Goal: Information Seeking & Learning: Learn about a topic

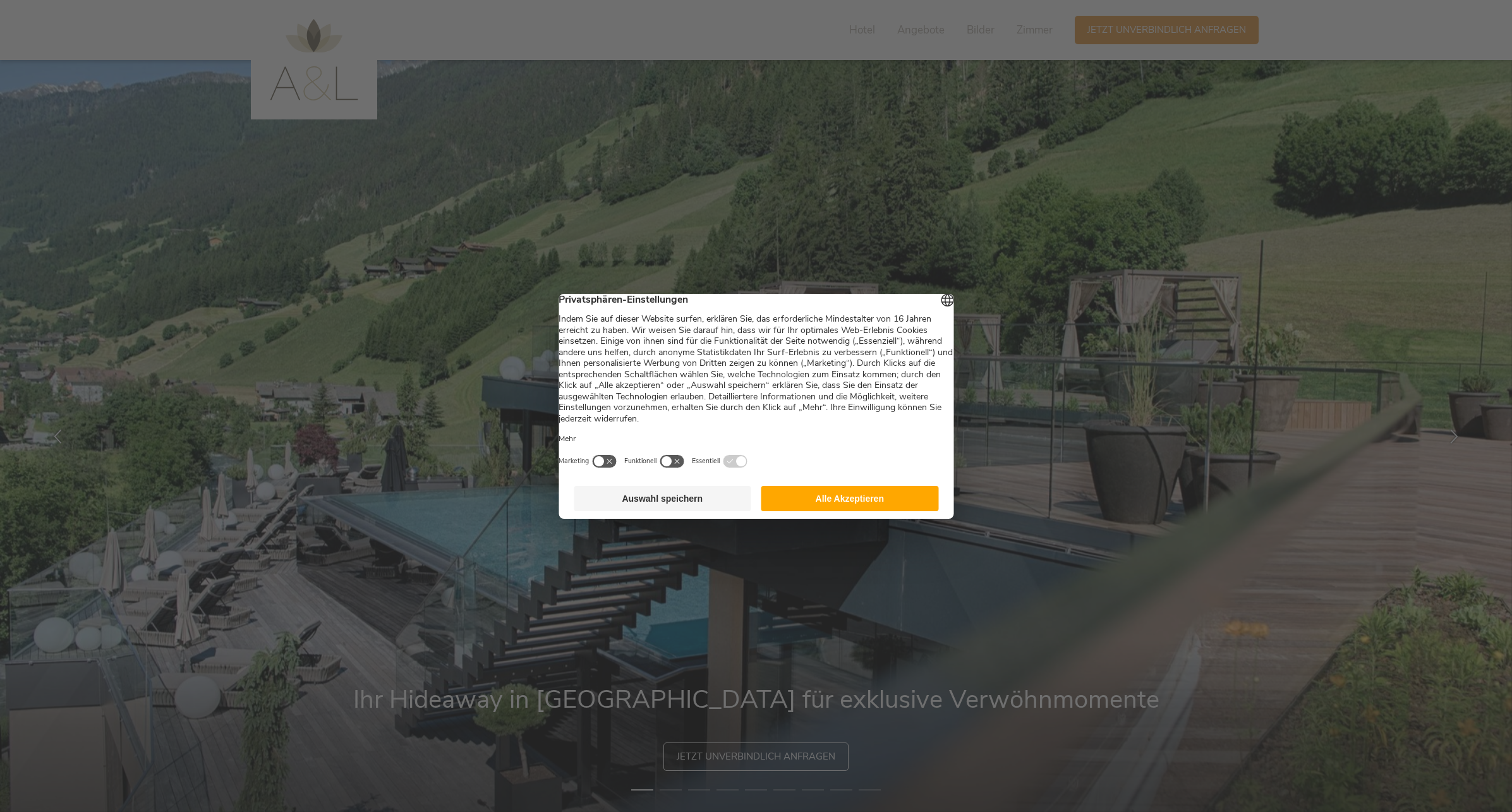
drag, startPoint x: 882, startPoint y: 502, endPoint x: 795, endPoint y: 496, distance: 87.2
click at [882, 502] on button "Alle Akzeptieren" at bounding box center [850, 498] width 177 height 25
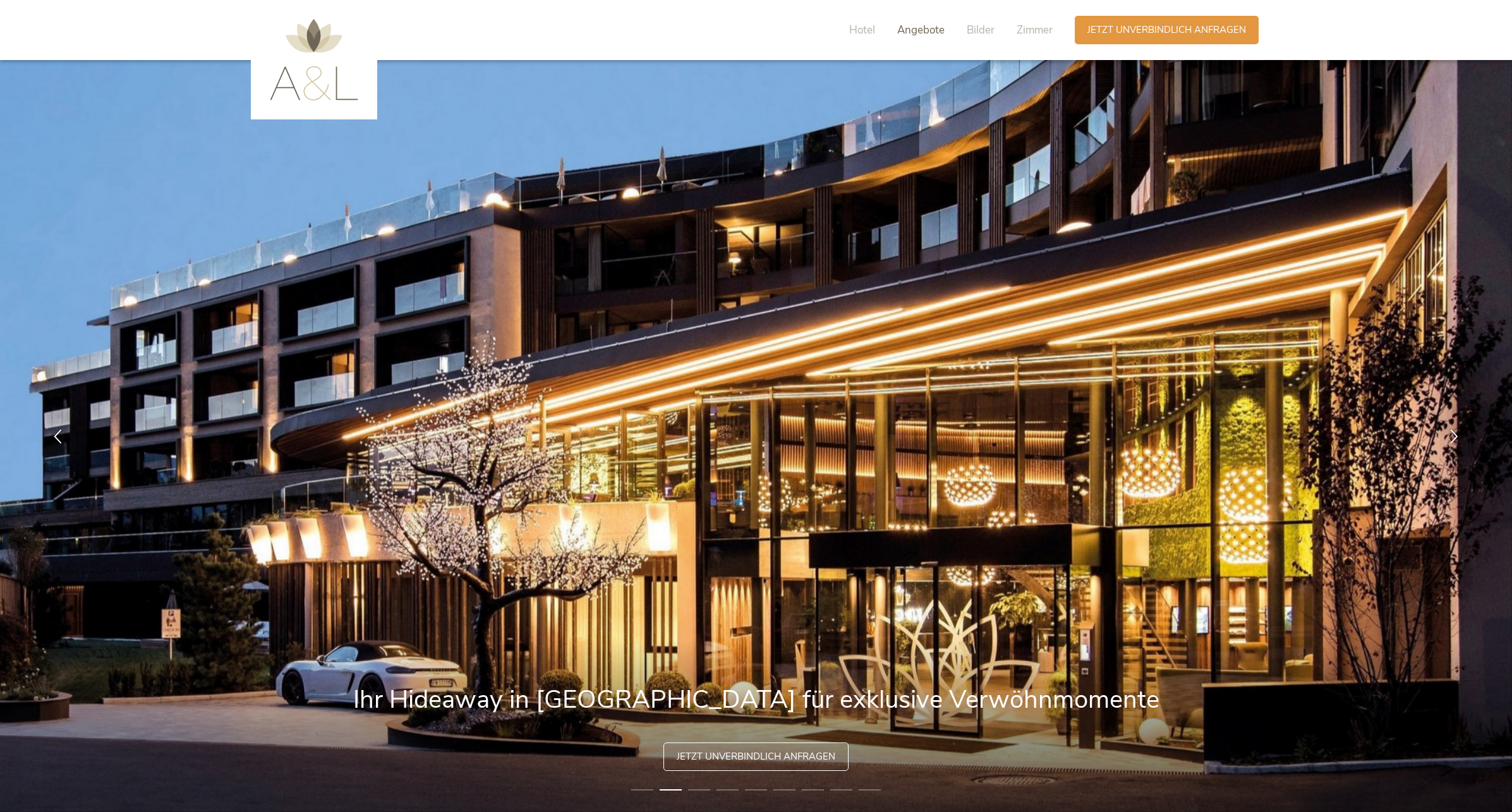
click at [920, 30] on span "Angebote" at bounding box center [921, 30] width 47 height 14
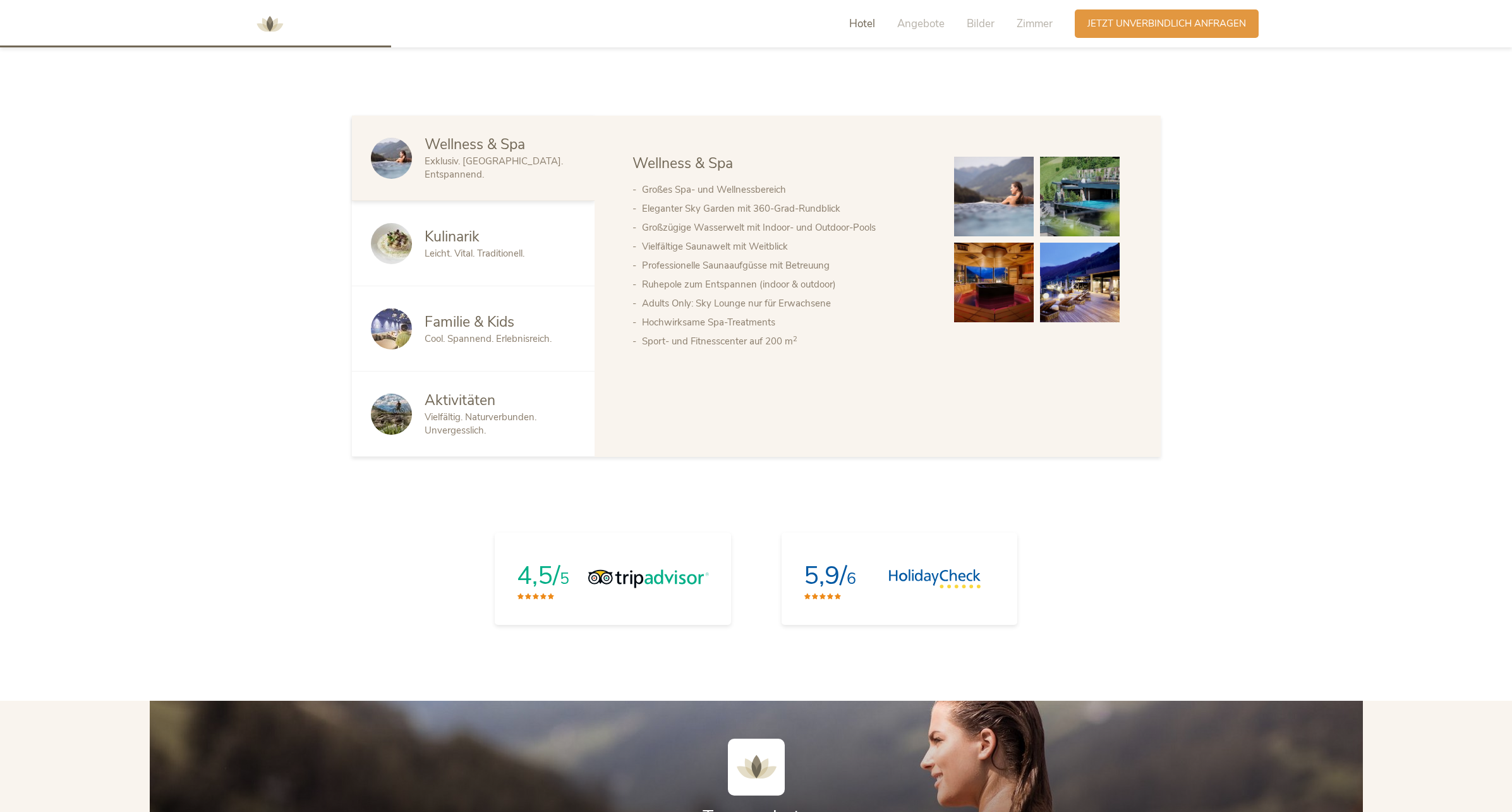
scroll to position [964, 0]
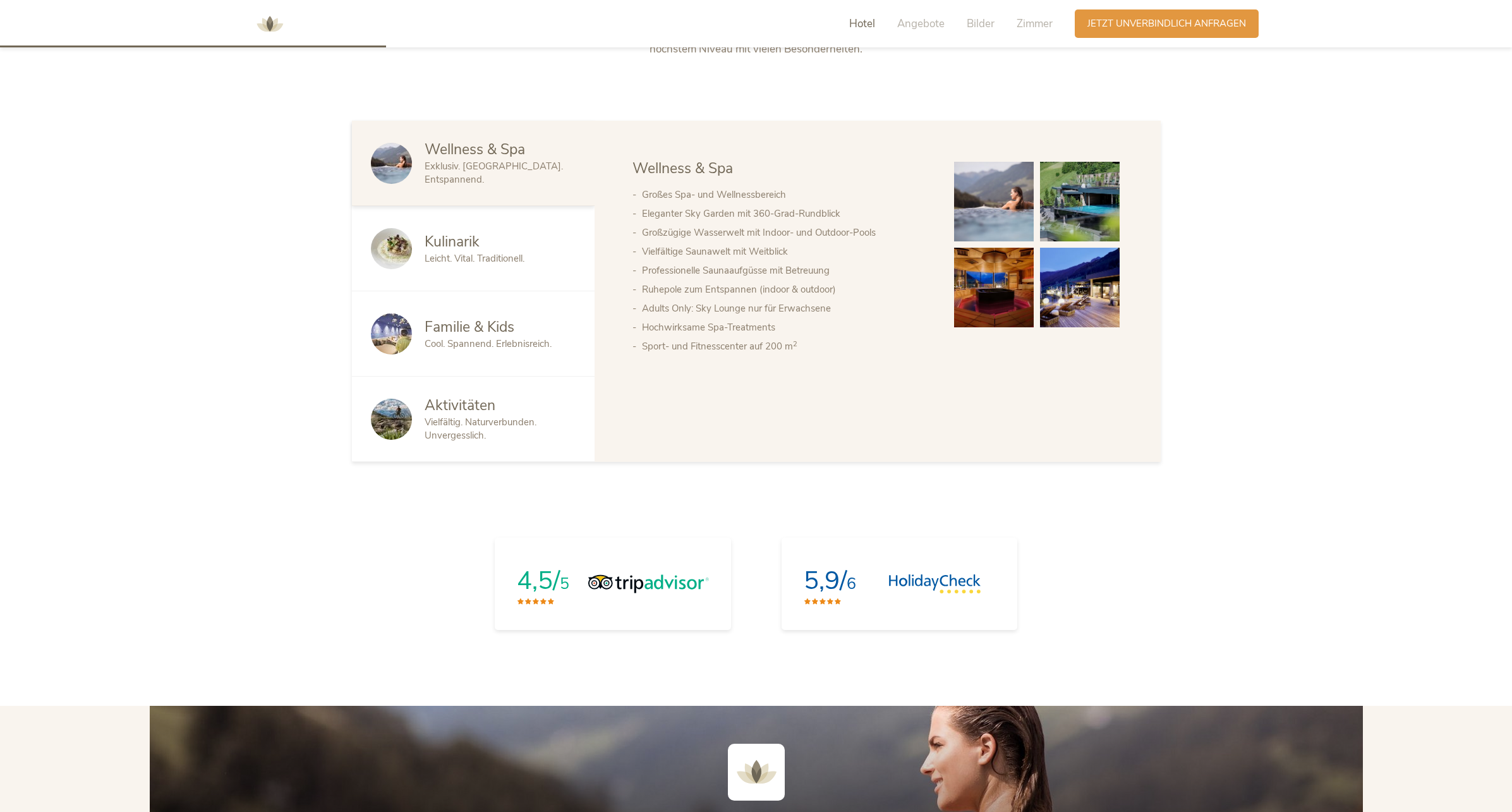
click at [511, 323] on span "Familie & Kids" at bounding box center [469, 327] width 90 height 20
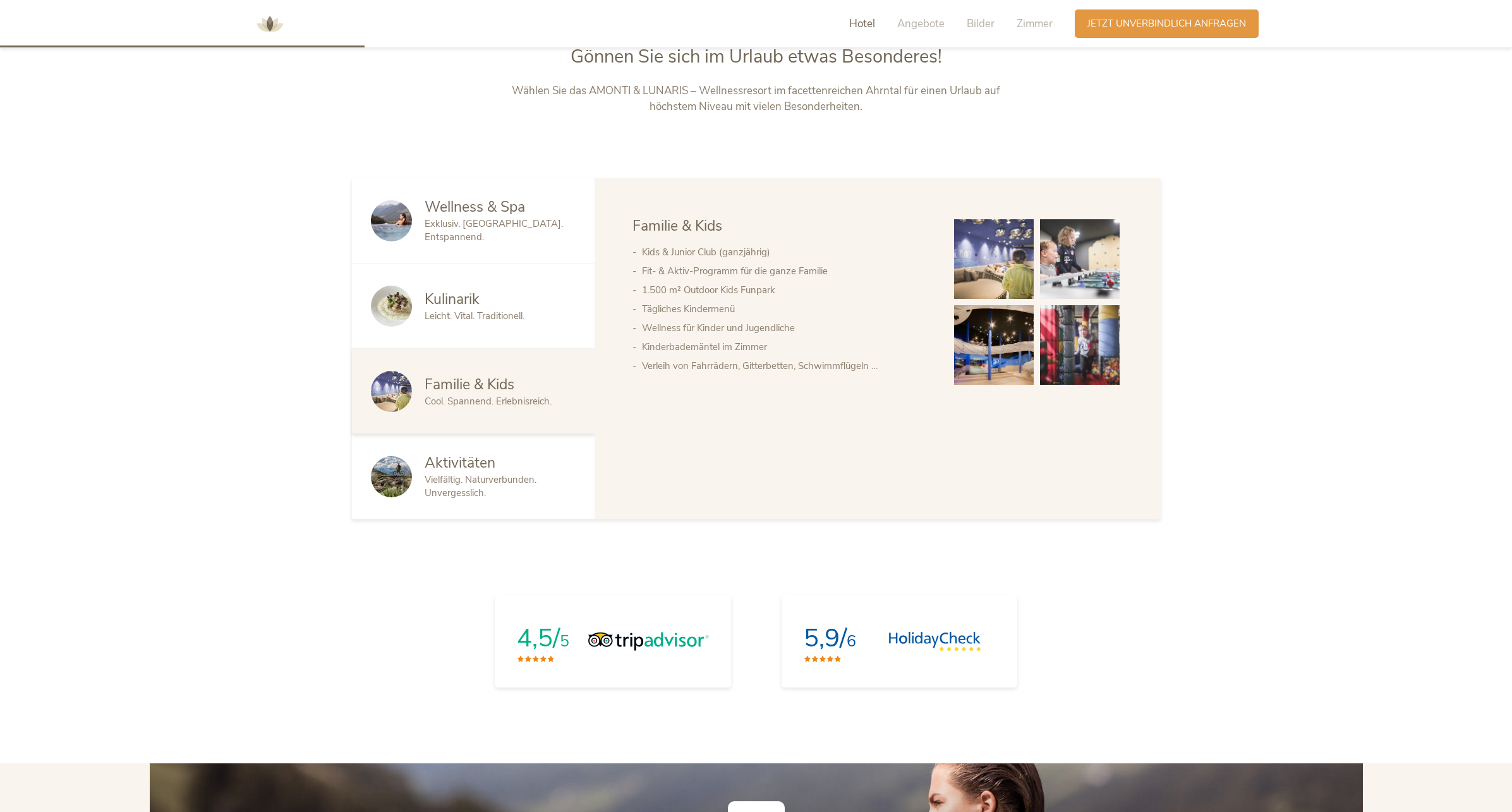
scroll to position [905, 0]
click at [480, 229] on span "Exklusiv. [GEOGRAPHIC_DATA]. Entspannend." at bounding box center [494, 231] width 138 height 26
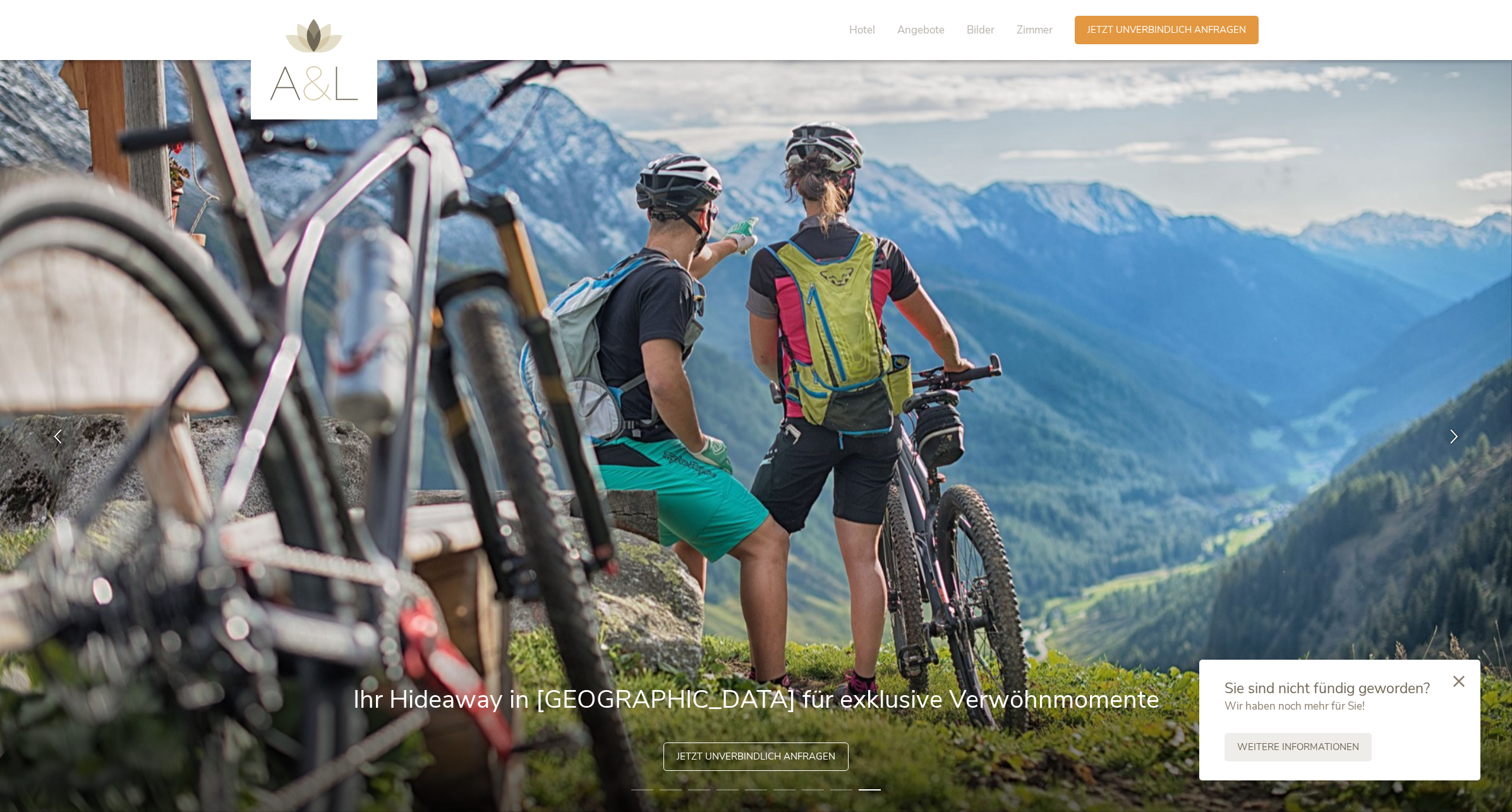
scroll to position [0, 0]
click at [927, 33] on span "Angebote" at bounding box center [921, 30] width 47 height 14
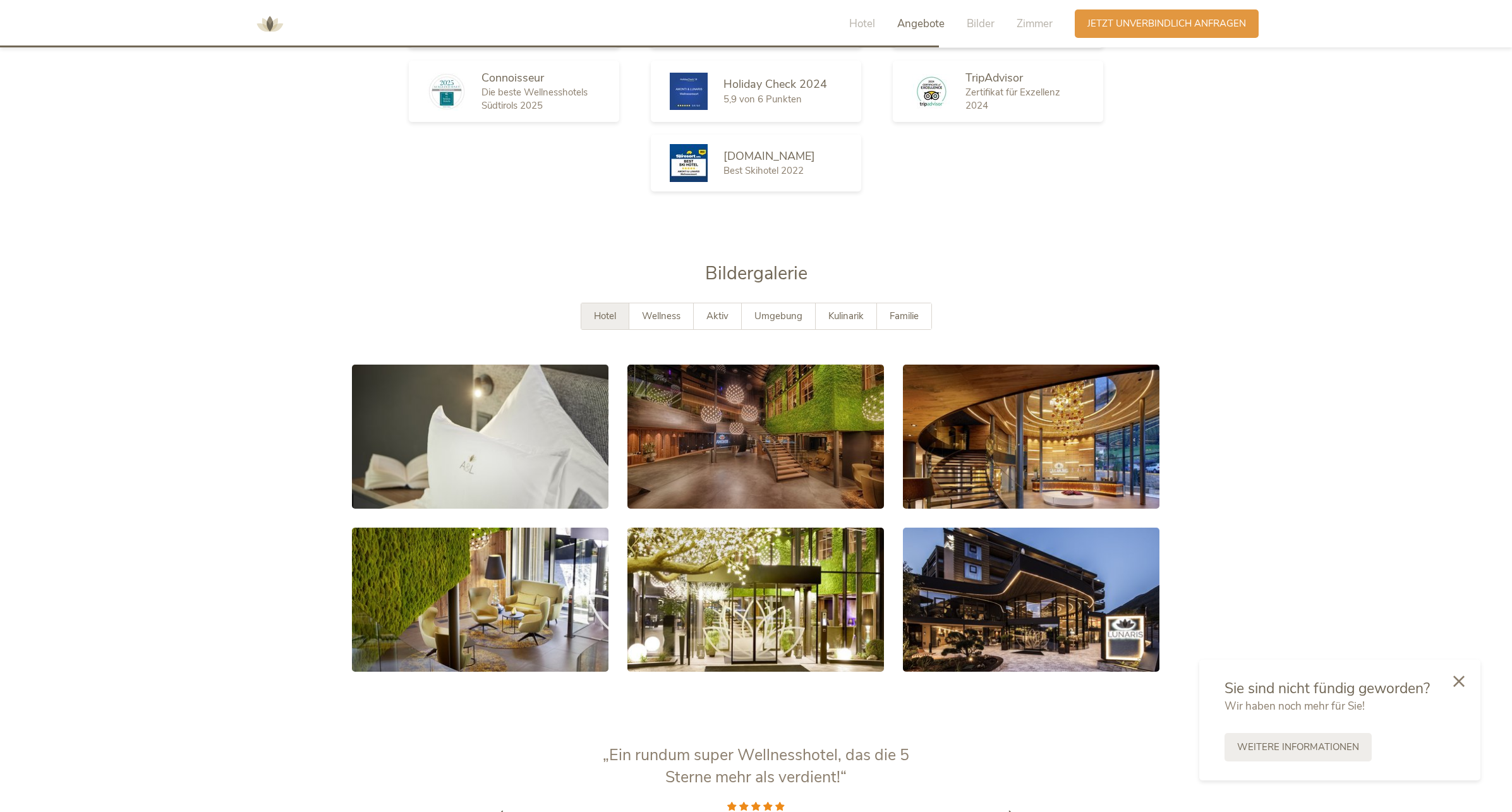
scroll to position [2345, 0]
click at [899, 309] on span "Familie" at bounding box center [904, 316] width 29 height 13
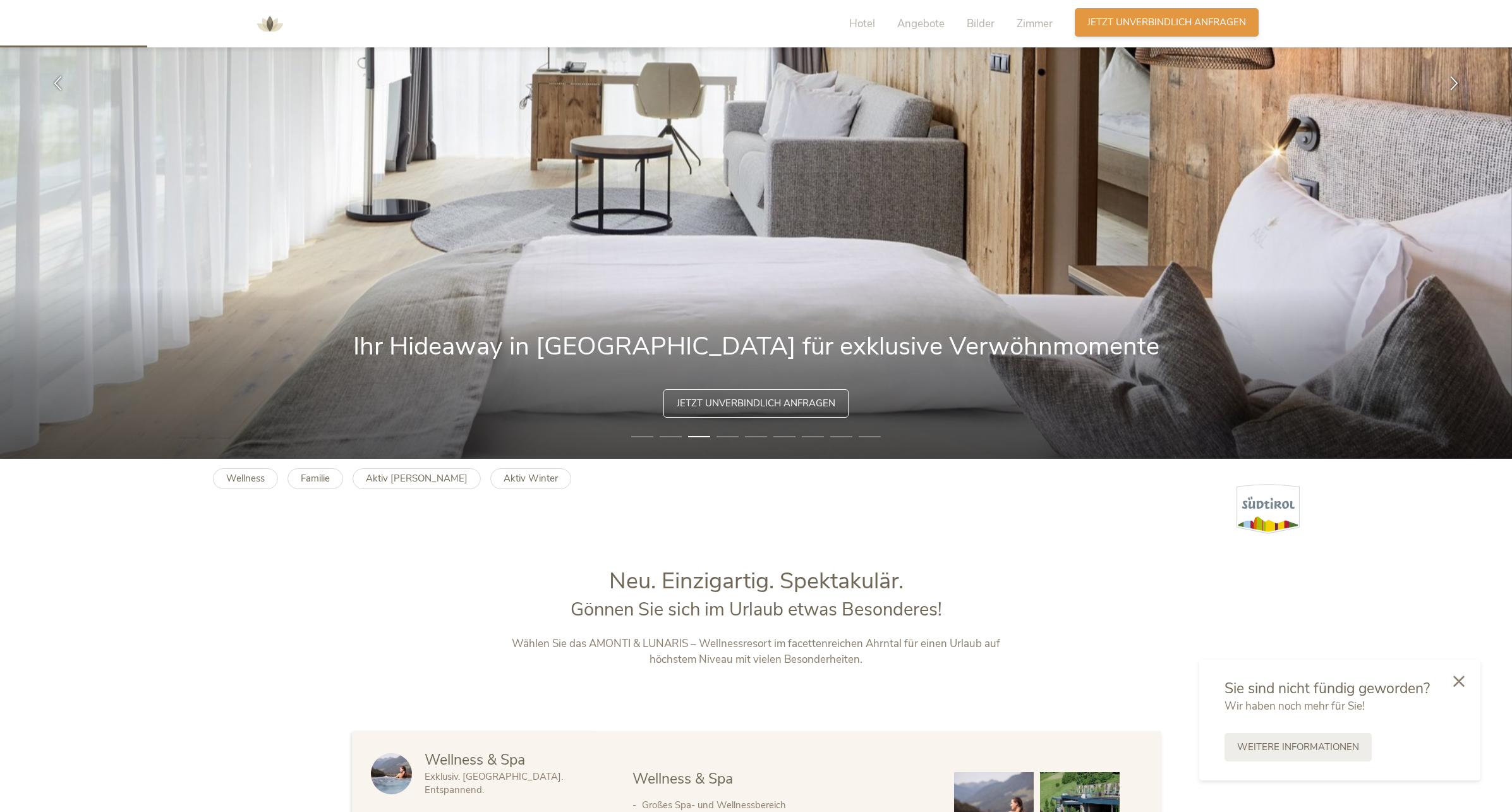
scroll to position [316, 0]
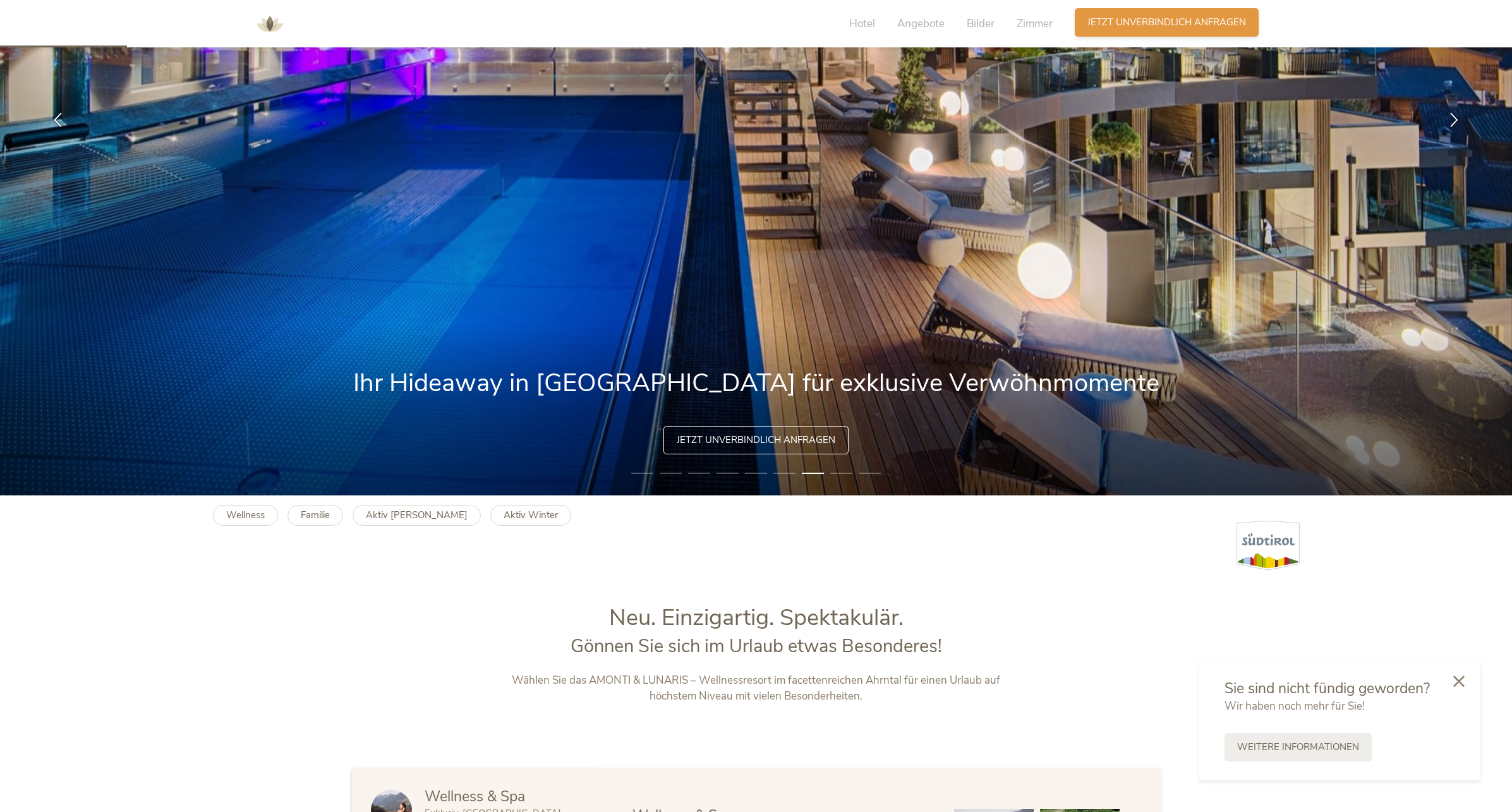
click at [1176, 17] on span "Jetzt unverbindlich anfragen" at bounding box center [1167, 22] width 158 height 14
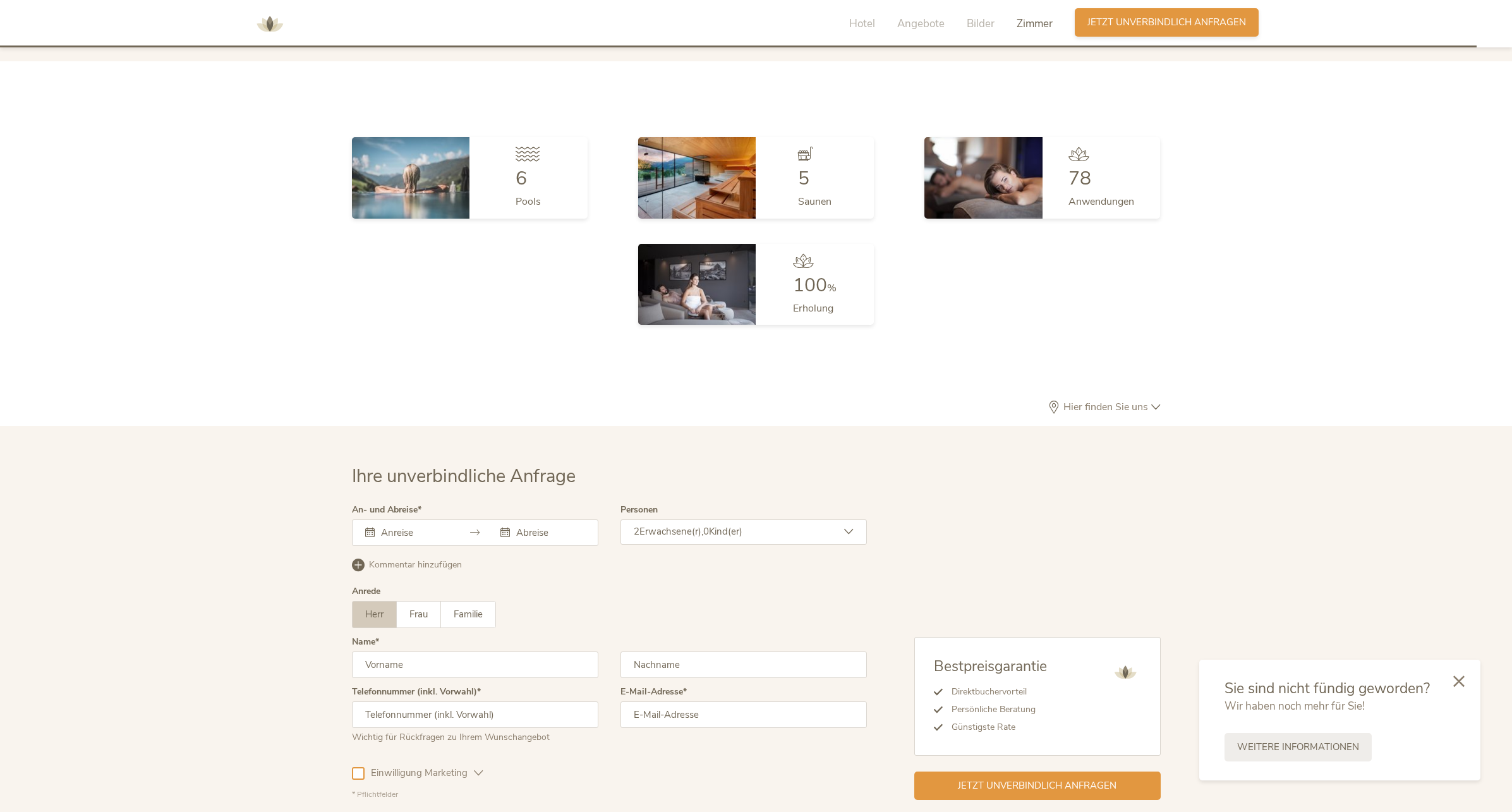
scroll to position [3776, 0]
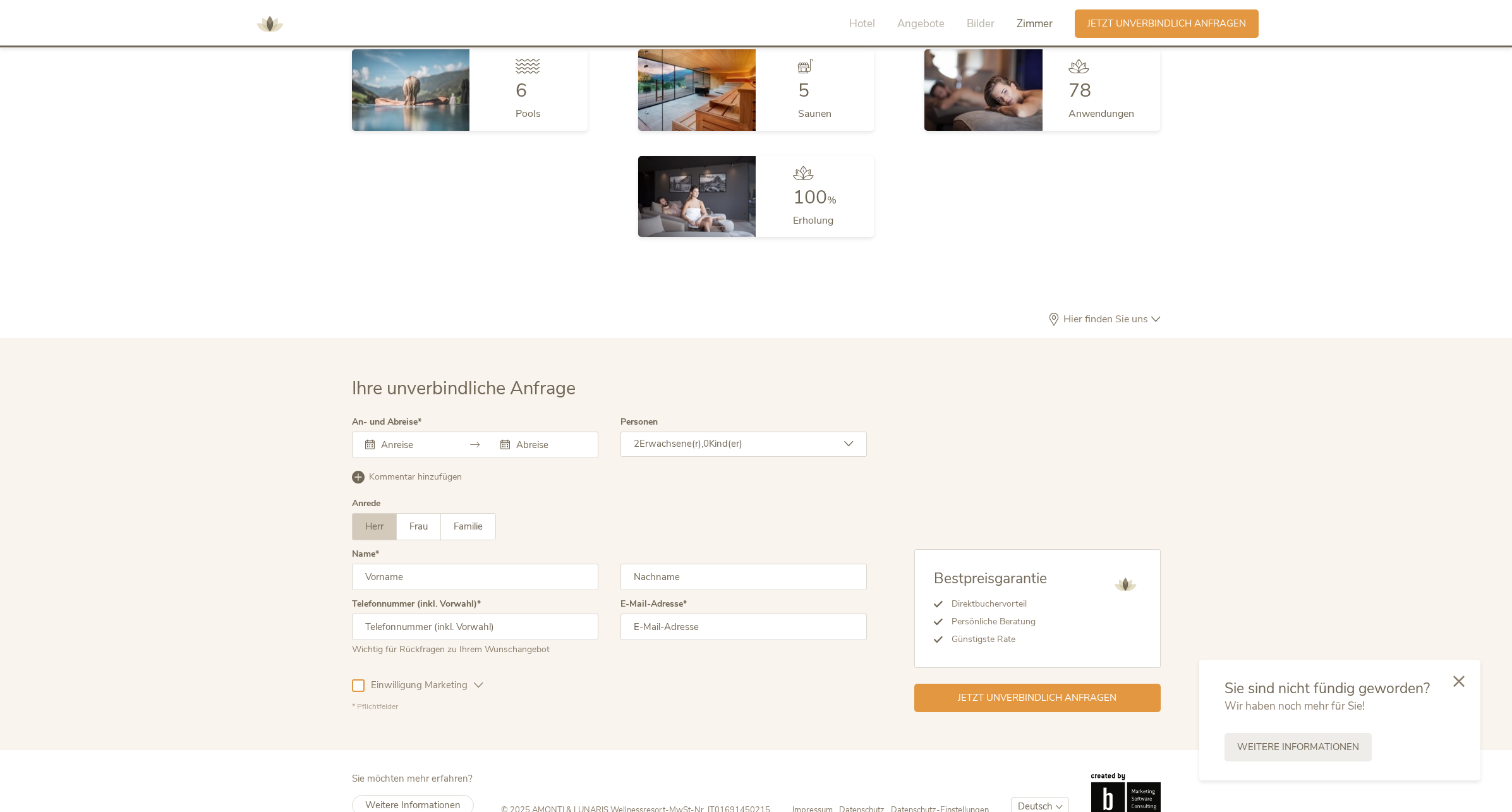
click at [805, 805] on span "Impressum" at bounding box center [812, 810] width 41 height 12
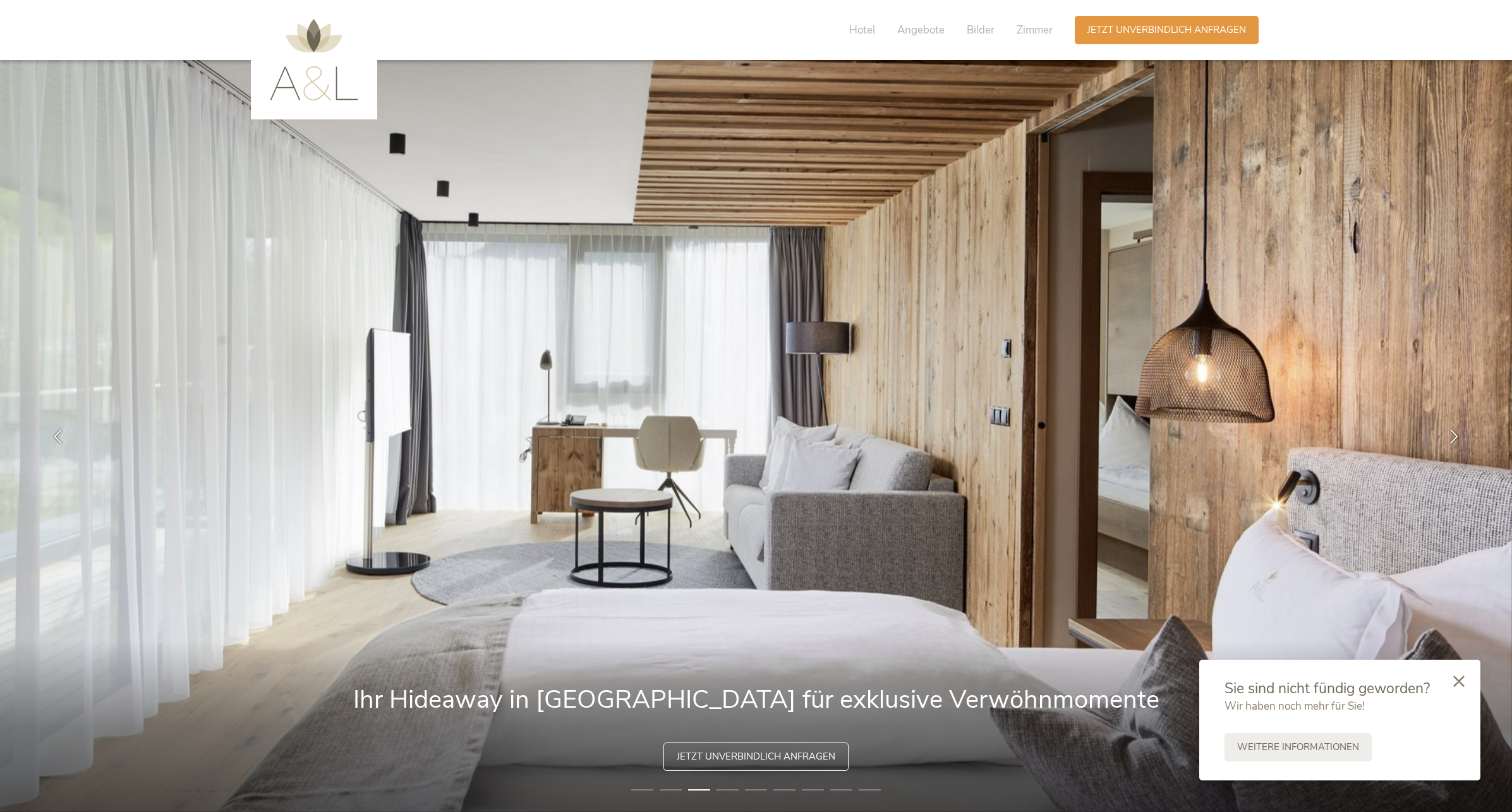
scroll to position [0, 0]
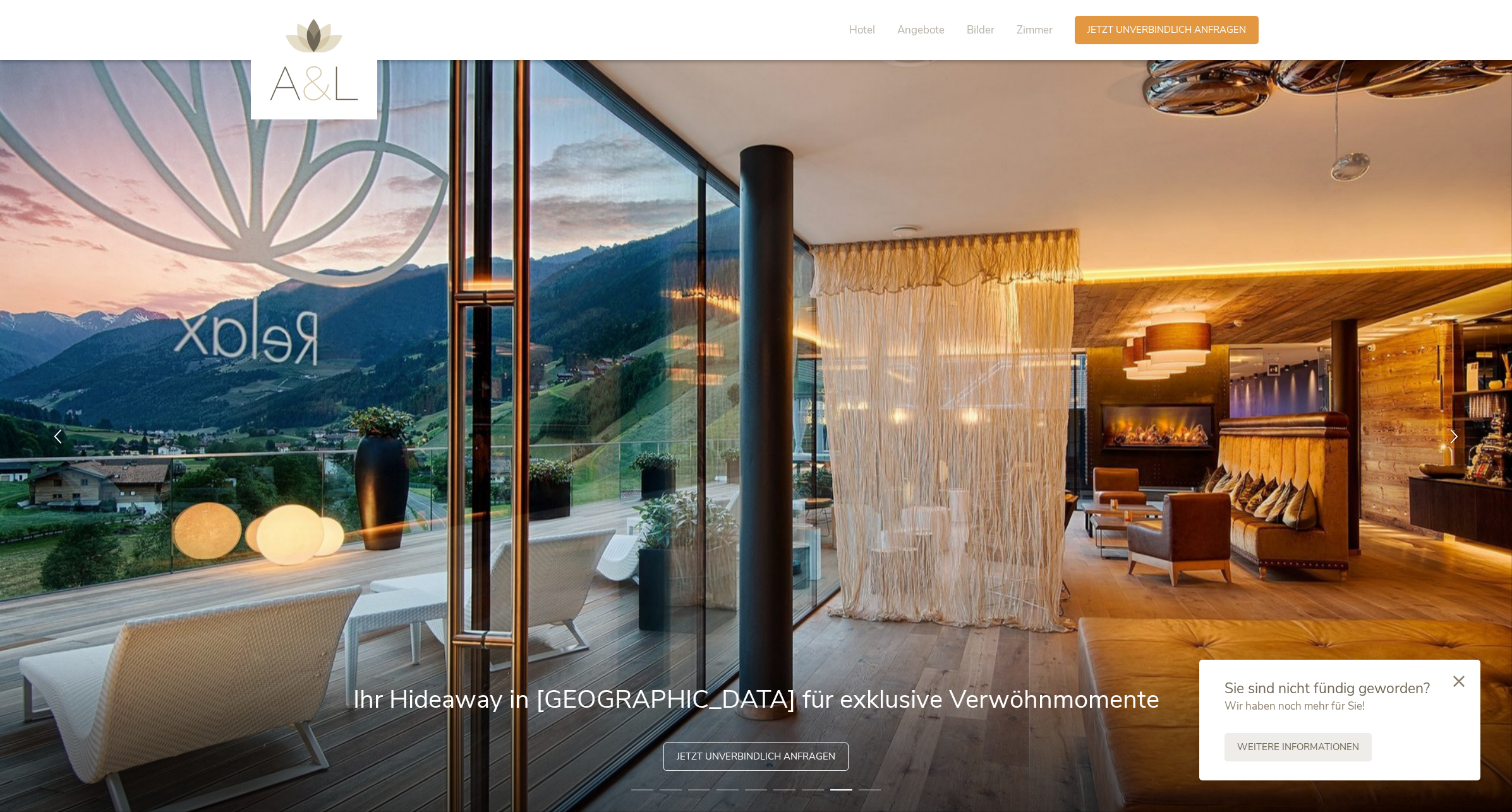
click at [867, 791] on li "9" at bounding box center [870, 790] width 22 height 13
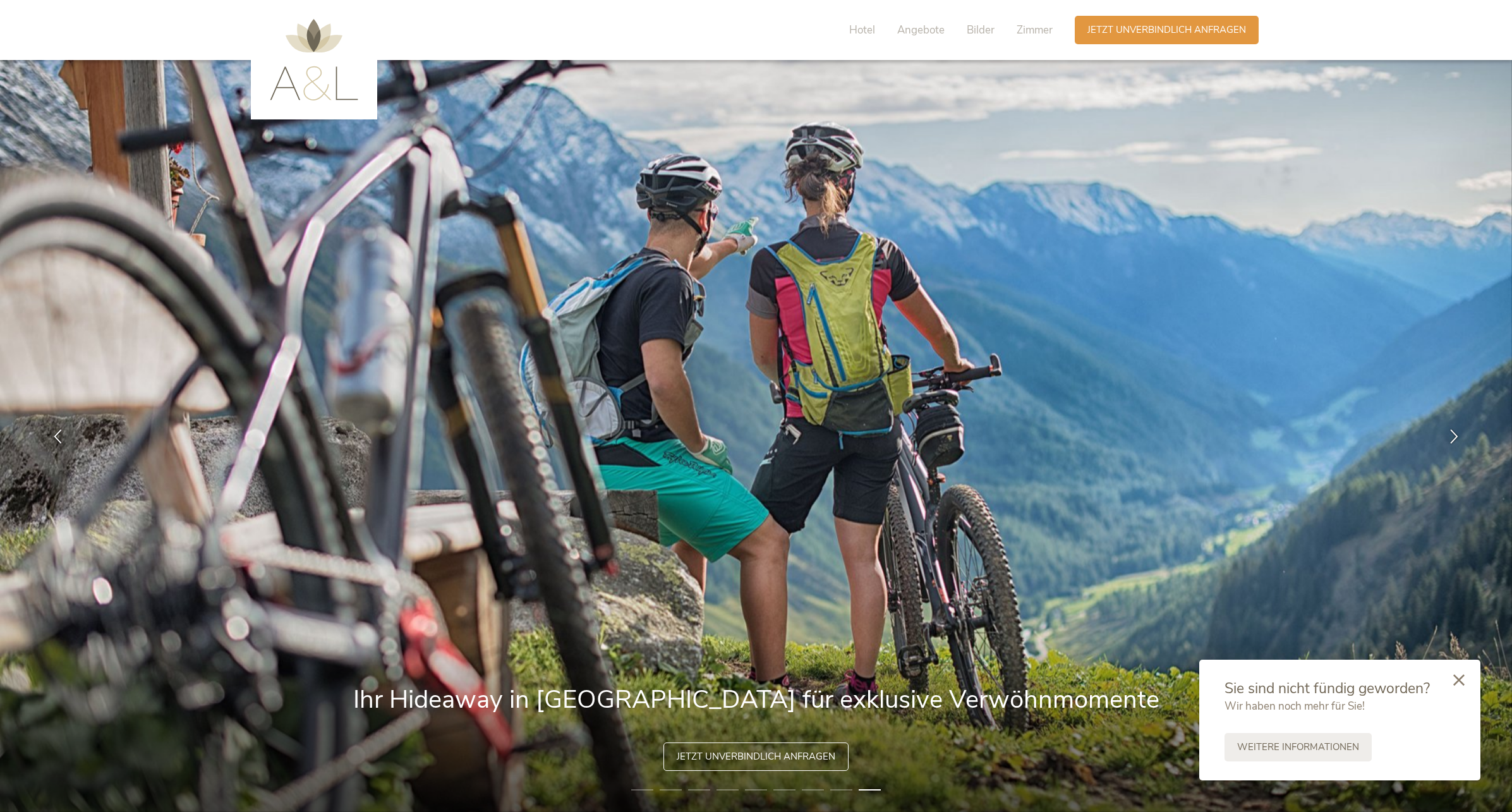
click at [1463, 679] on icon at bounding box center [1459, 680] width 12 height 12
